Goal: Obtain resource: Download file/media

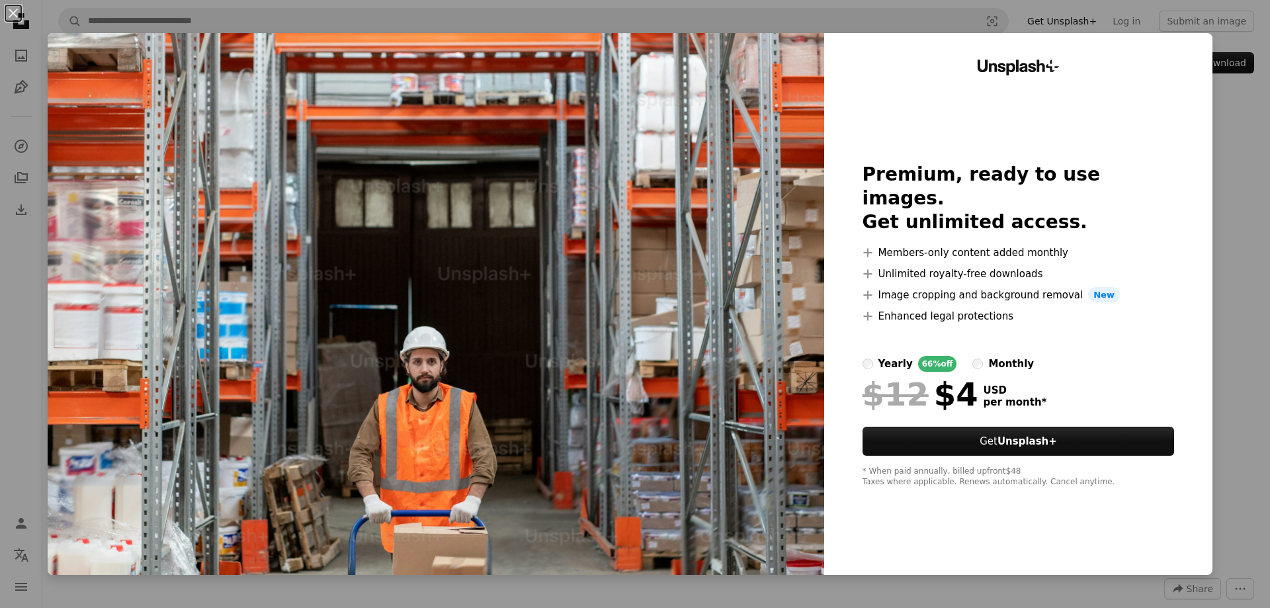
click at [1024, 13] on div "An X shape Unsplash+ Premium, ready to use images. Get unlimited access. A plus…" at bounding box center [635, 304] width 1270 height 608
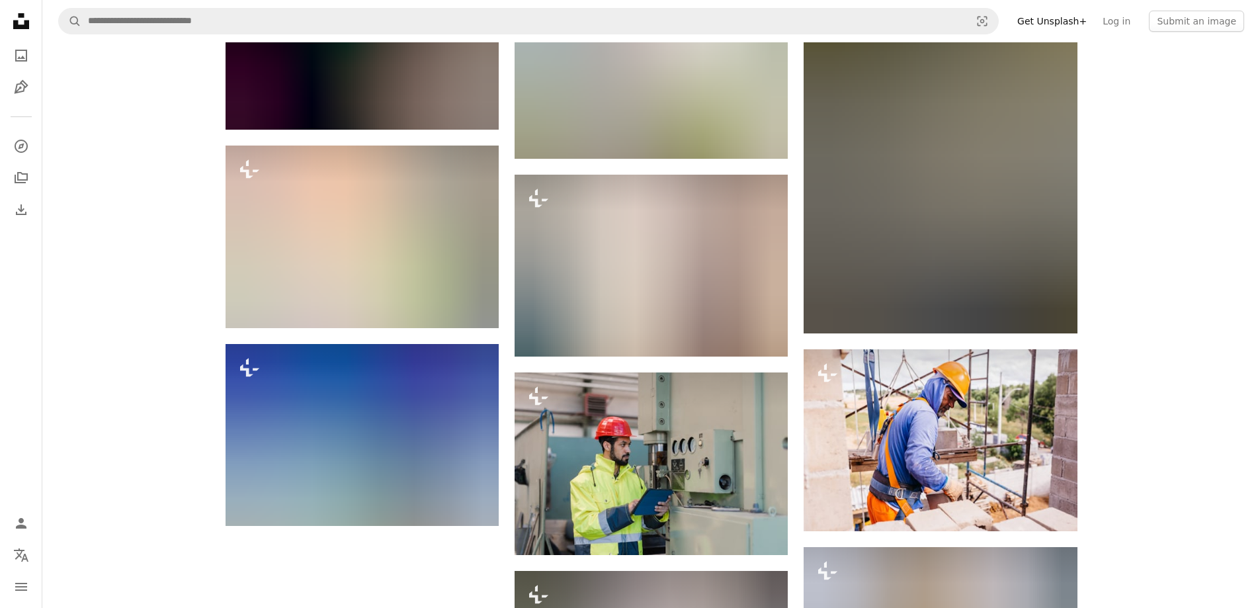
scroll to position [38747, 0]
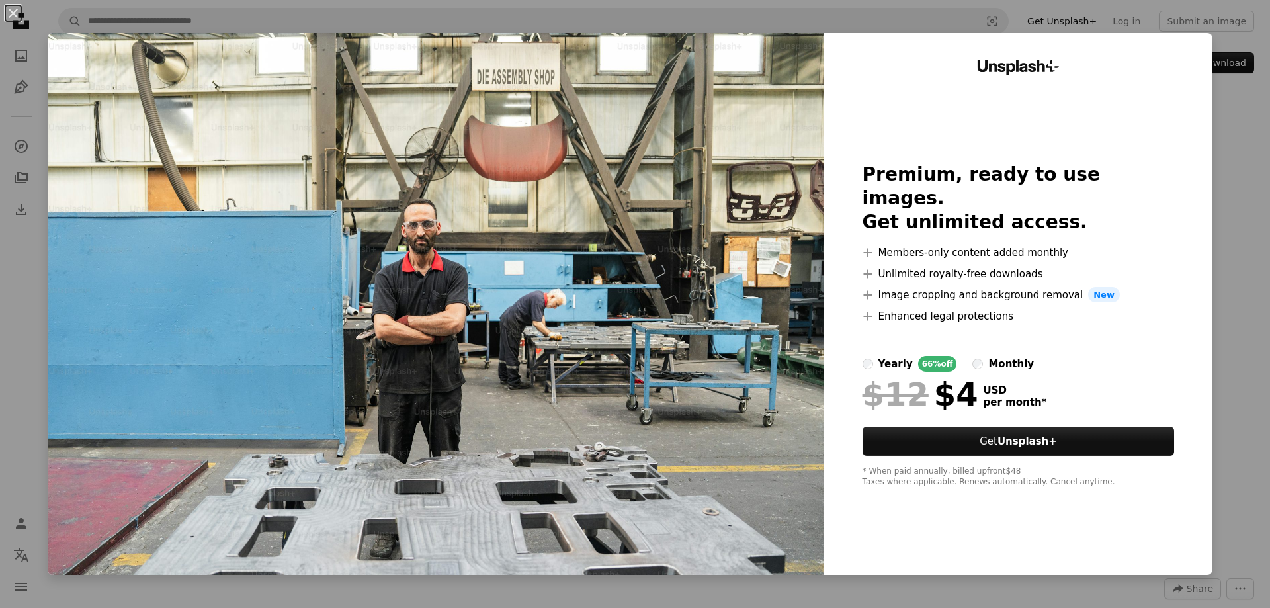
click at [1088, 26] on div "An X shape Unsplash+ Premium, ready to use images. Get unlimited access. A plus…" at bounding box center [635, 304] width 1270 height 608
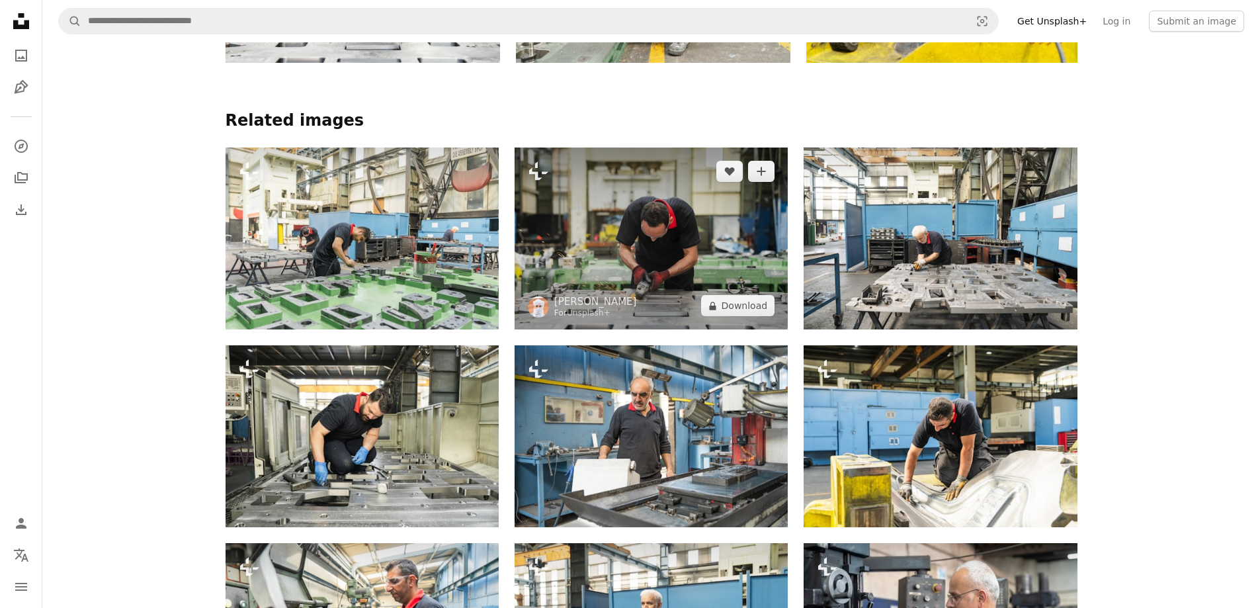
scroll to position [1058, 0]
